Goal: Task Accomplishment & Management: Use online tool/utility

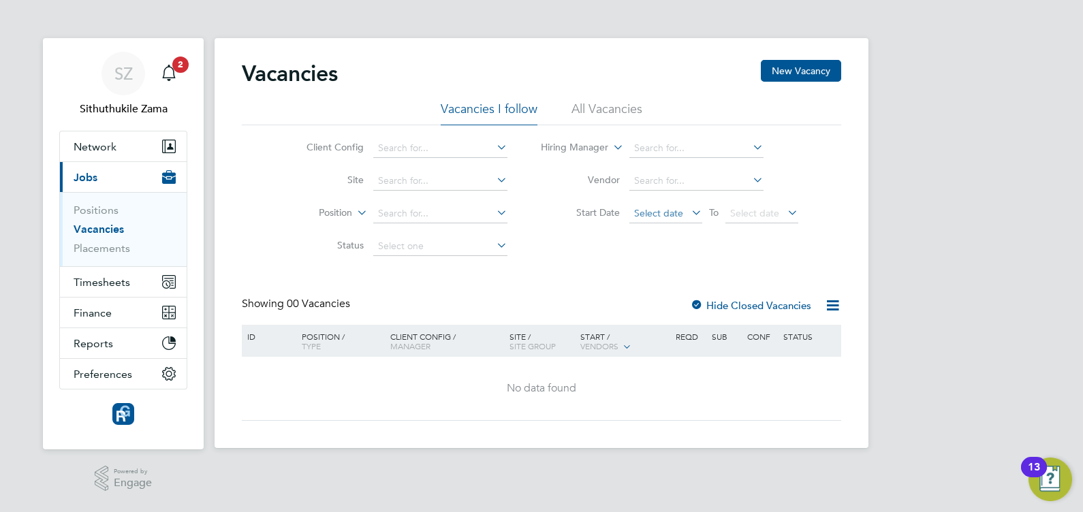
click at [687, 213] on span "Select date" at bounding box center [666, 214] width 73 height 18
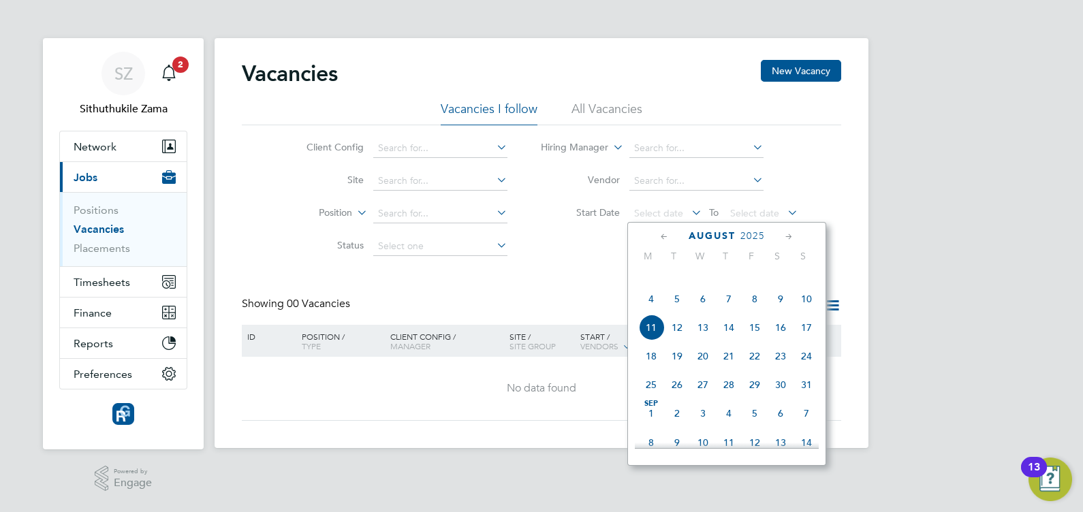
click at [650, 312] on span "4" at bounding box center [651, 299] width 26 height 26
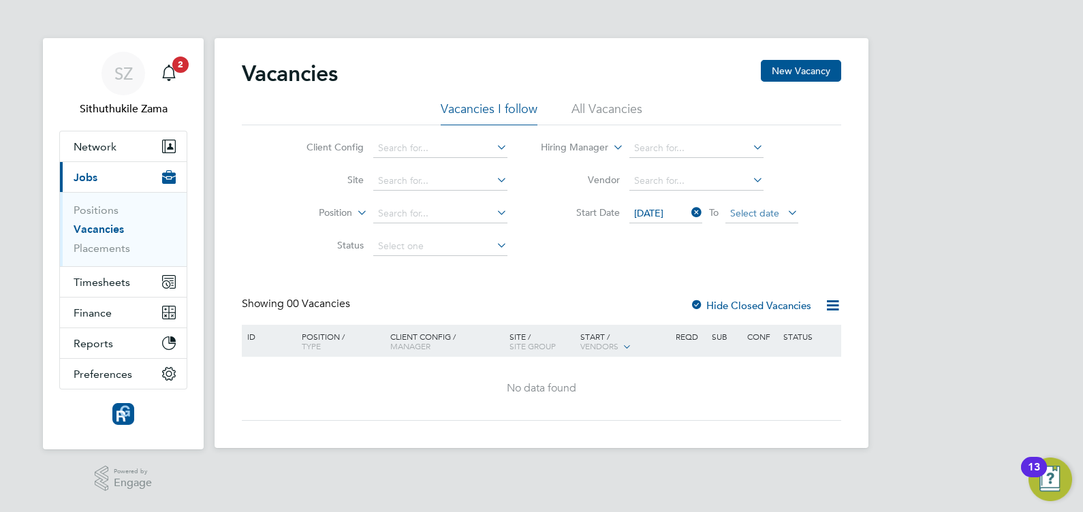
click at [771, 215] on span "Select date" at bounding box center [754, 213] width 49 height 12
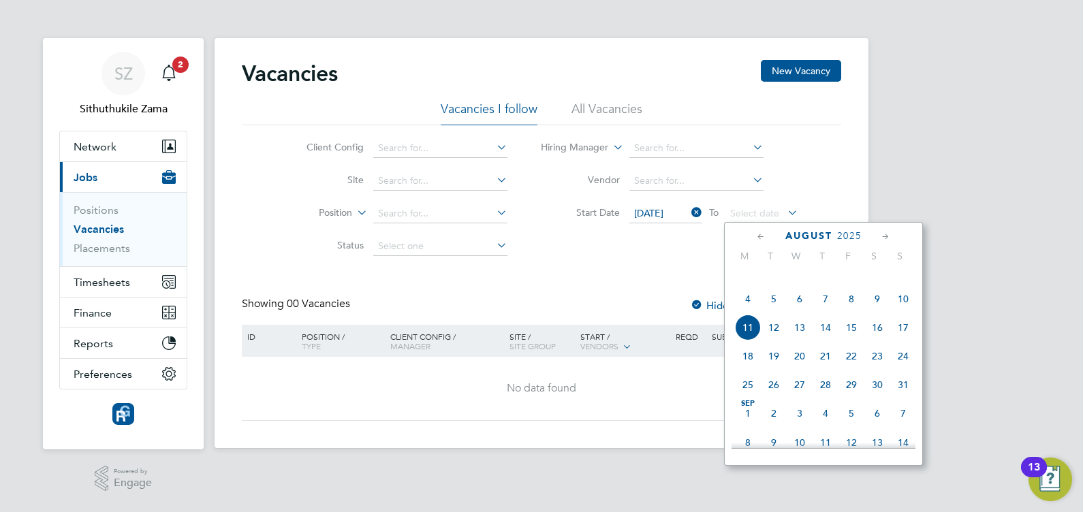
click at [904, 310] on span "10" at bounding box center [904, 299] width 26 height 26
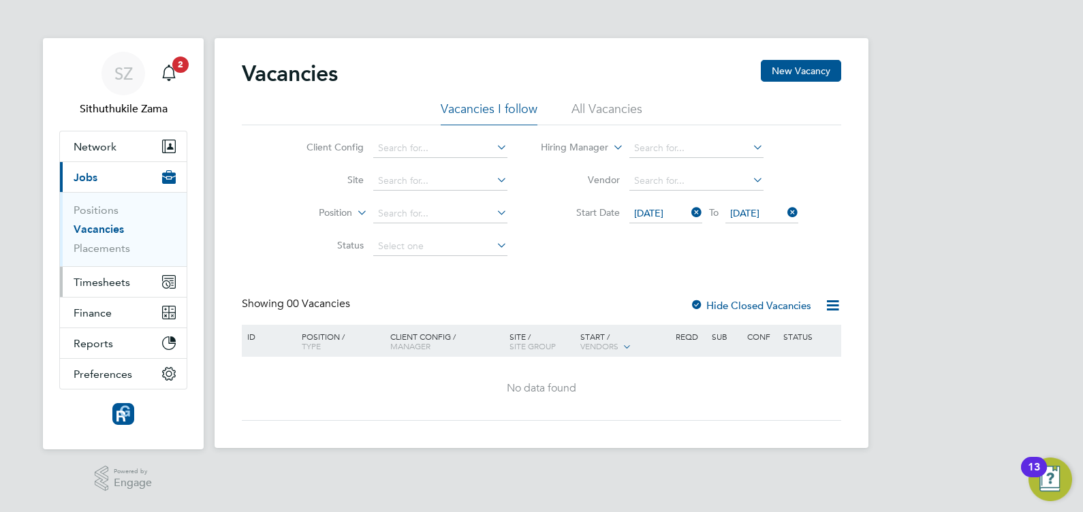
click at [99, 279] on span "Timesheets" at bounding box center [102, 282] width 57 height 13
click at [116, 279] on span "Timesheets" at bounding box center [102, 282] width 57 height 13
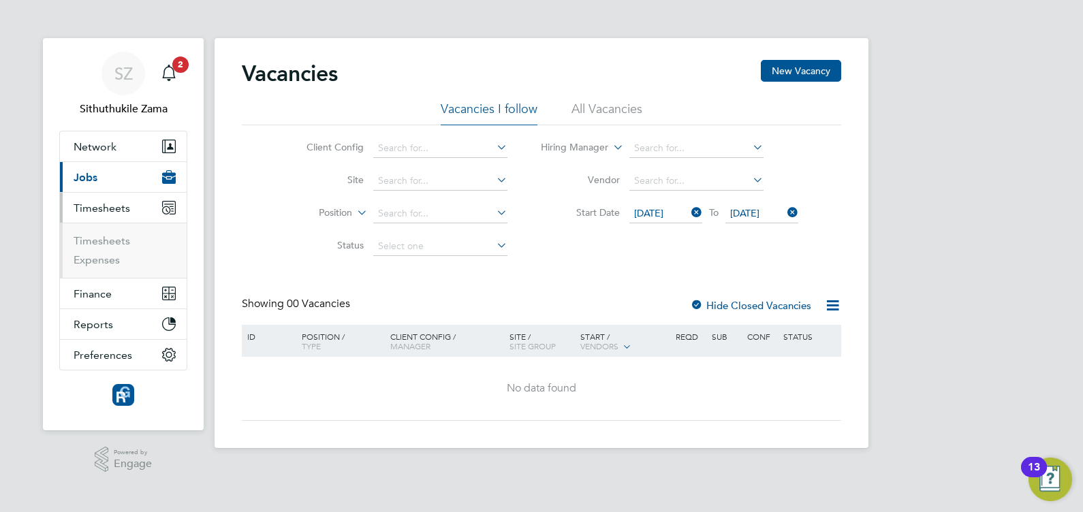
click at [117, 248] on li "Timesheets" at bounding box center [125, 243] width 102 height 19
click at [119, 243] on link "Timesheets" at bounding box center [102, 240] width 57 height 13
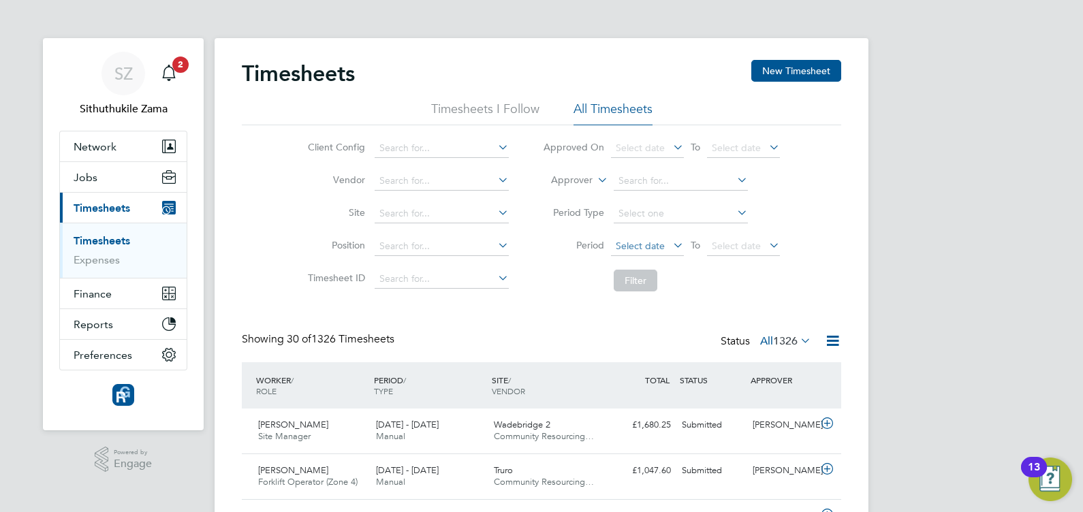
click at [647, 241] on span "Select date" at bounding box center [640, 246] width 49 height 12
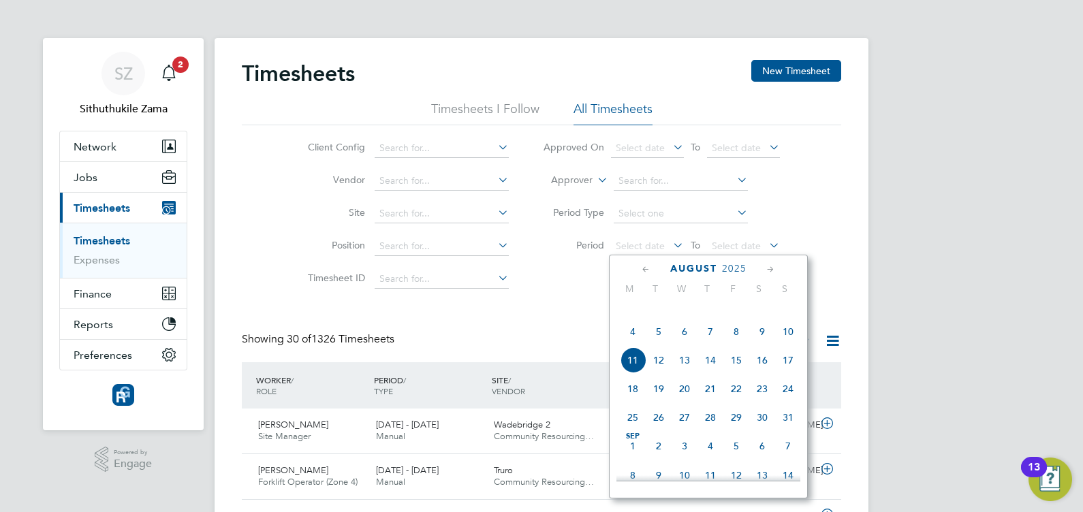
click at [634, 345] on span "4" at bounding box center [633, 332] width 26 height 26
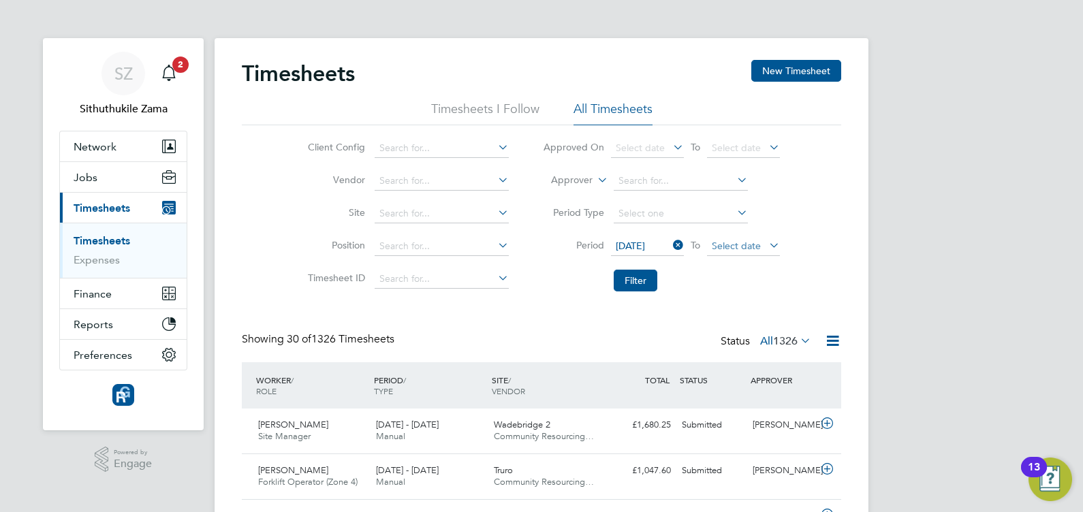
click at [759, 247] on span "Select date" at bounding box center [736, 246] width 49 height 12
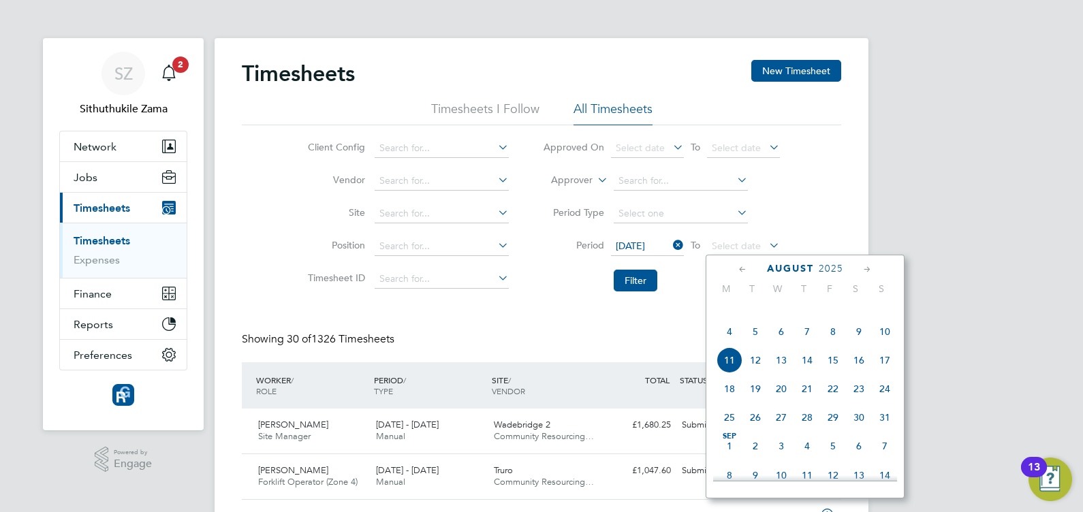
click at [884, 345] on span "10" at bounding box center [885, 332] width 26 height 26
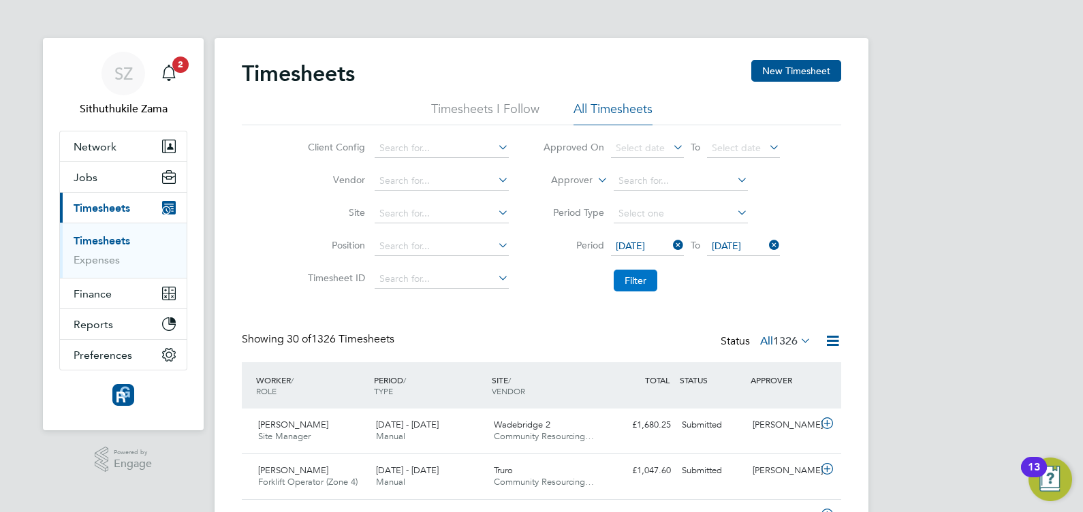
click at [630, 279] on button "Filter" at bounding box center [636, 281] width 44 height 22
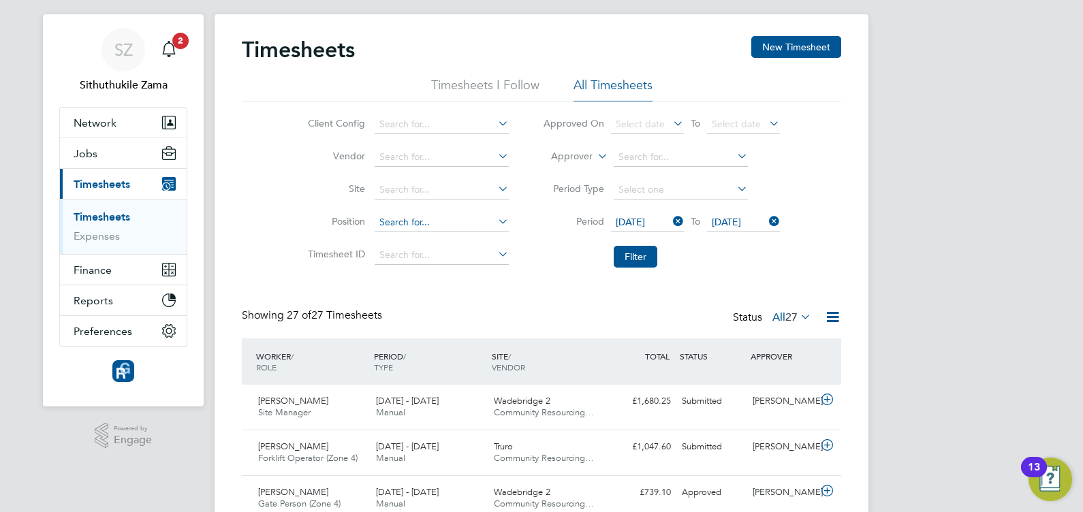
click at [404, 225] on input at bounding box center [442, 222] width 134 height 19
click at [813, 41] on button "New Timesheet" at bounding box center [797, 47] width 90 height 22
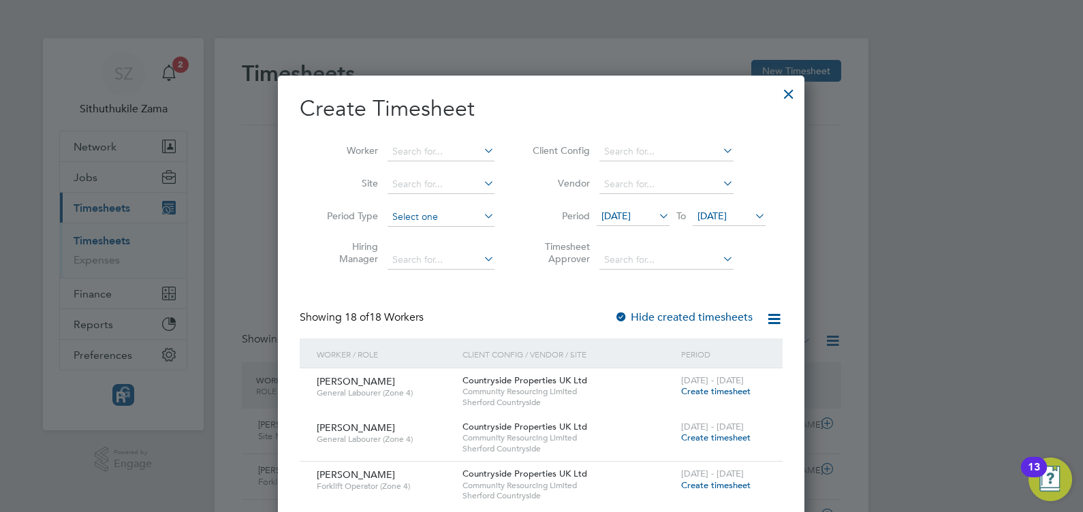
click at [467, 218] on input at bounding box center [441, 217] width 107 height 19
click at [454, 245] on li "Week" at bounding box center [442, 253] width 108 height 18
type input "Week"
click at [785, 95] on div at bounding box center [789, 90] width 25 height 25
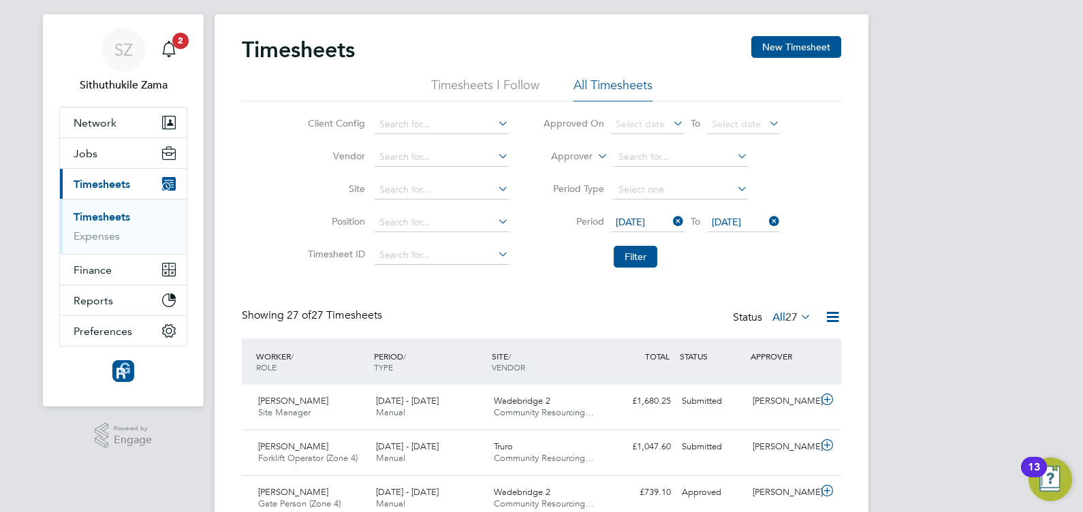
scroll to position [7, 7]
click at [790, 317] on span "27" at bounding box center [792, 318] width 12 height 14
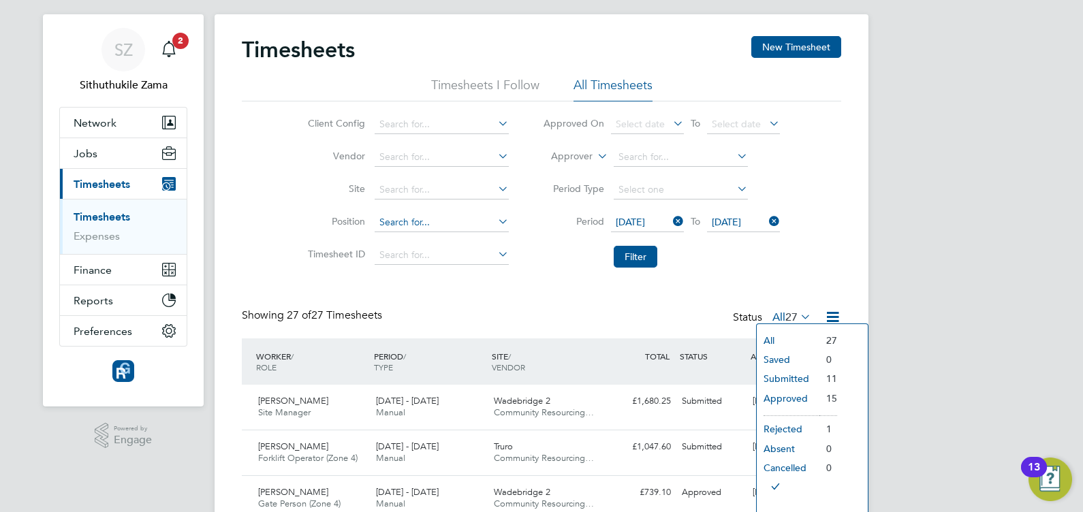
click at [407, 217] on input at bounding box center [442, 222] width 134 height 19
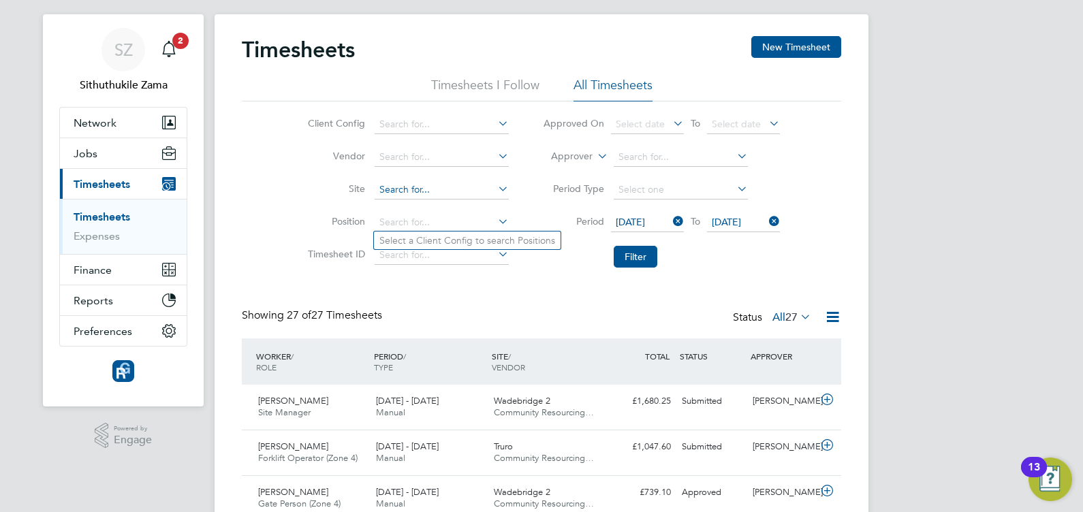
click at [427, 194] on input at bounding box center [442, 190] width 134 height 19
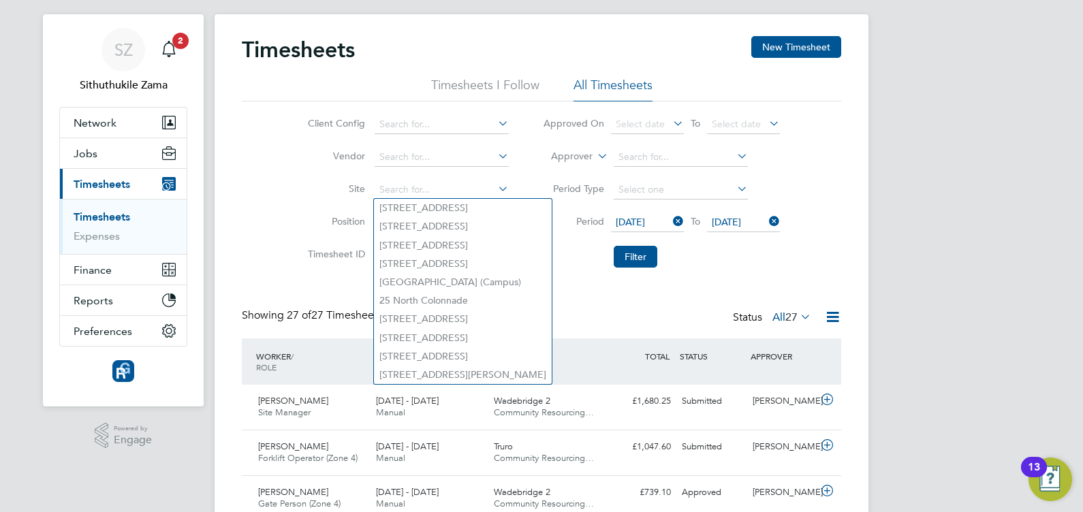
click at [557, 236] on li "Period [DATE] To [DATE]" at bounding box center [661, 222] width 271 height 33
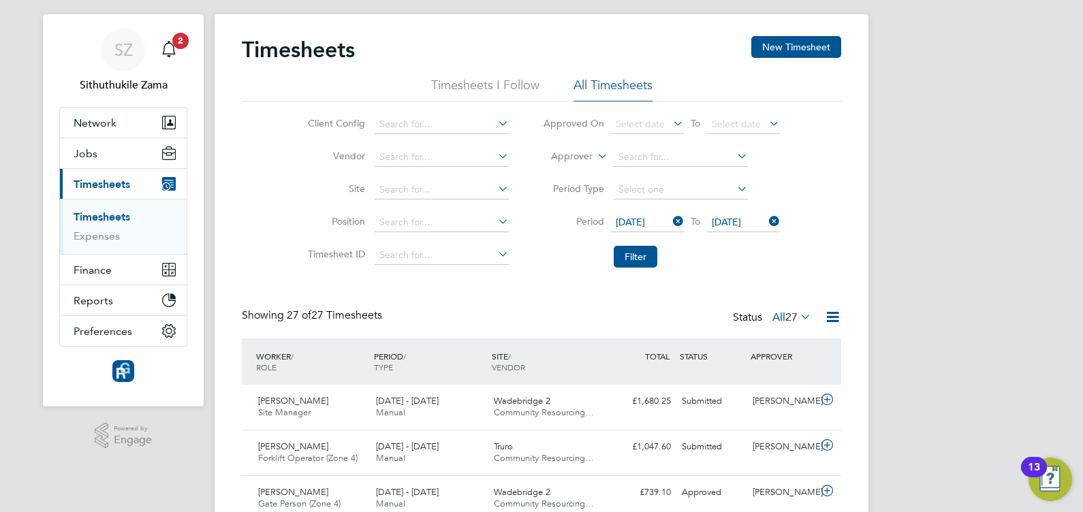
click at [508, 84] on li "Timesheets I Follow" at bounding box center [485, 89] width 108 height 25
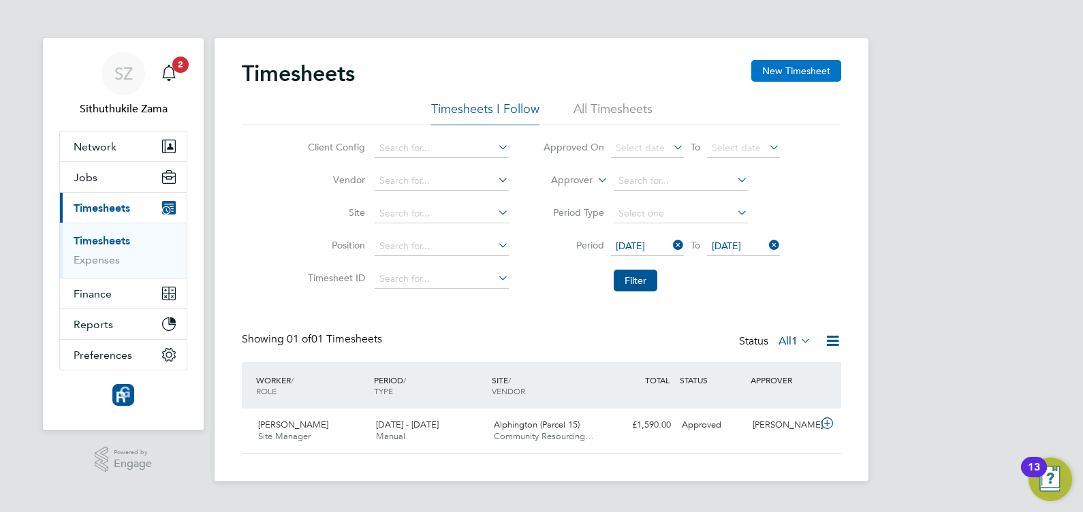
click at [794, 66] on button "New Timesheet" at bounding box center [797, 71] width 90 height 22
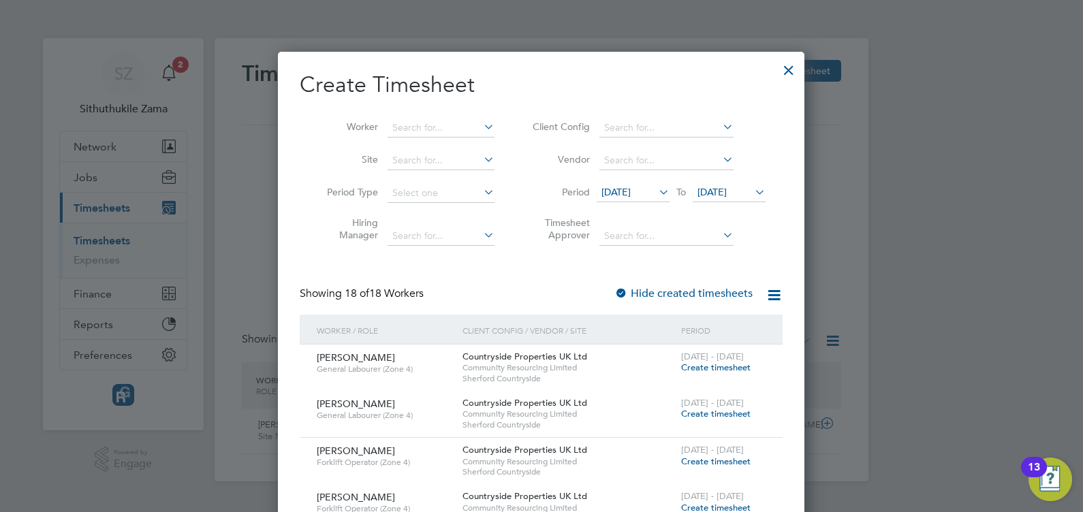
click at [788, 66] on div at bounding box center [789, 67] width 25 height 25
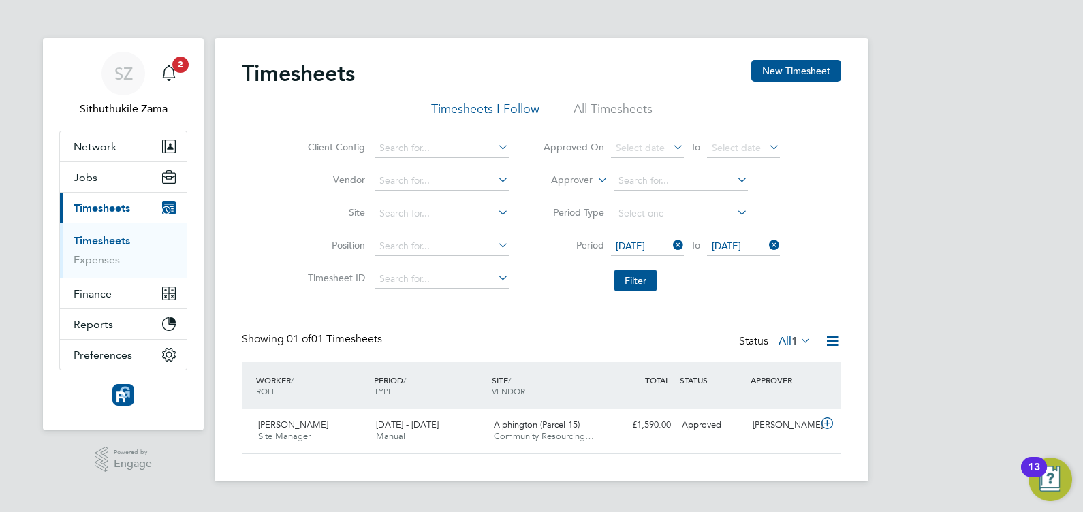
scroll to position [34, 118]
